Goal: Task Accomplishment & Management: Complete application form

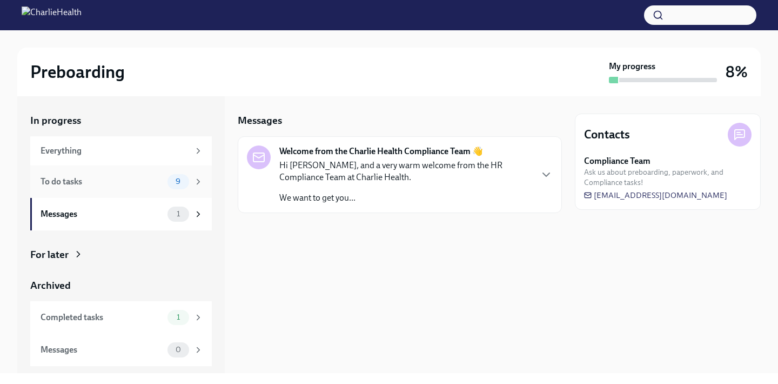
click at [195, 180] on icon at bounding box center [198, 182] width 10 height 10
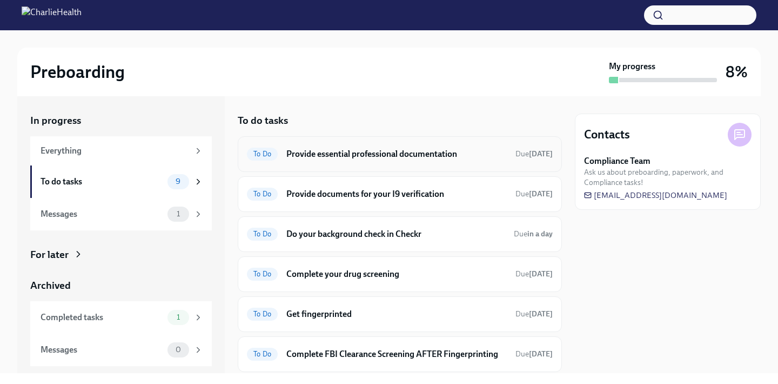
click at [369, 156] on h6 "Provide essential professional documentation" at bounding box center [396, 154] width 220 height 12
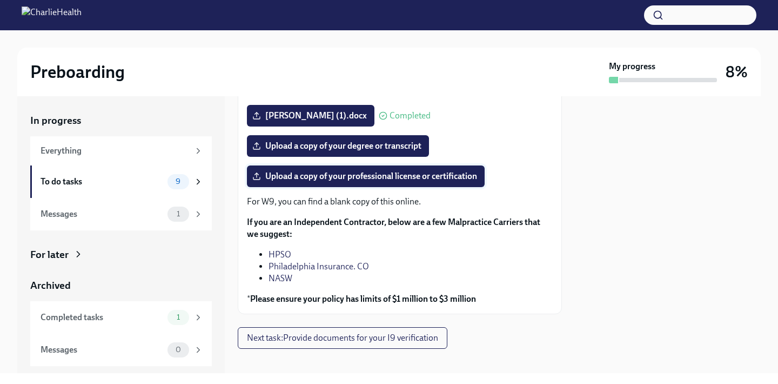
scroll to position [186, 0]
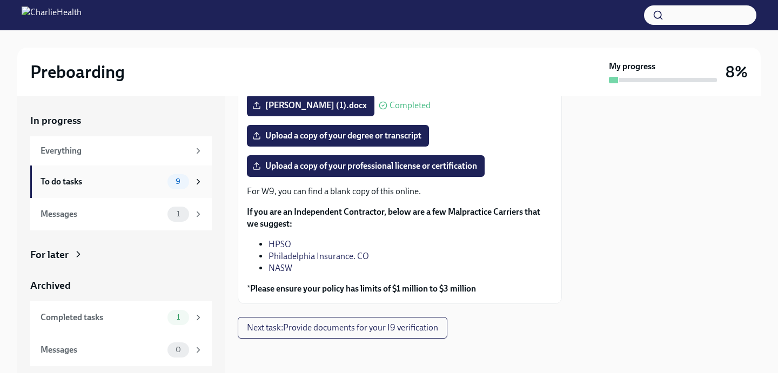
click at [183, 175] on div "9" at bounding box center [179, 181] width 22 height 15
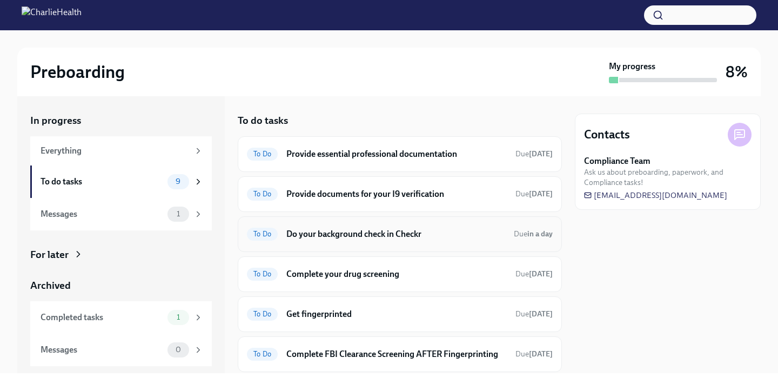
click at [384, 235] on h6 "Do your background check in Checkr" at bounding box center [395, 234] width 219 height 12
